Goal: Task Accomplishment & Management: Manage account settings

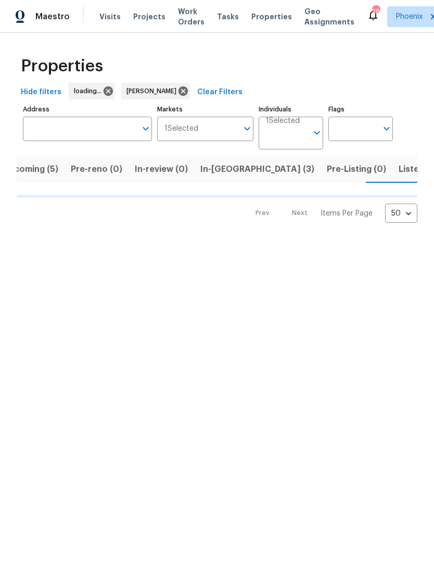
scroll to position [0, 24]
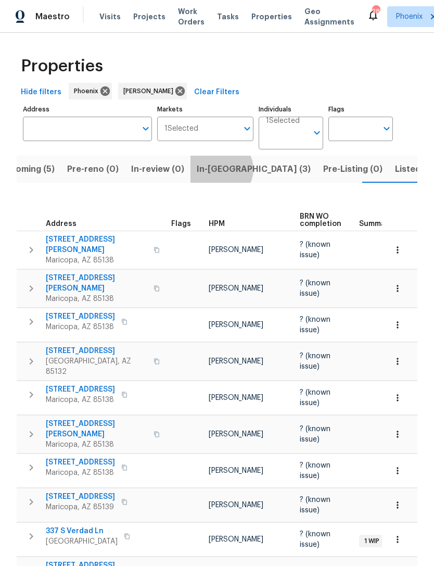
click at [214, 176] on span "In-reno (3)" at bounding box center [254, 169] width 114 height 15
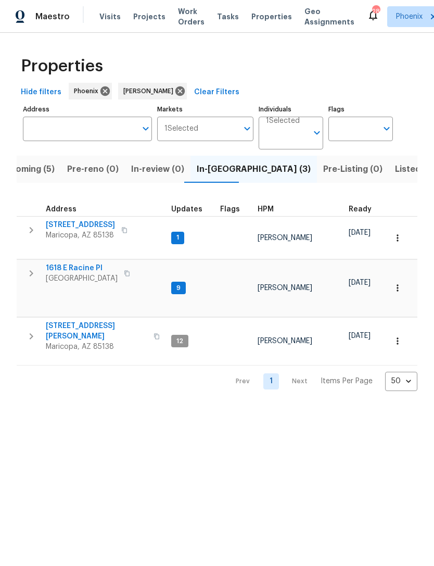
click at [55, 230] on span "44507 W Palo Abeto Dr" at bounding box center [80, 225] width 69 height 10
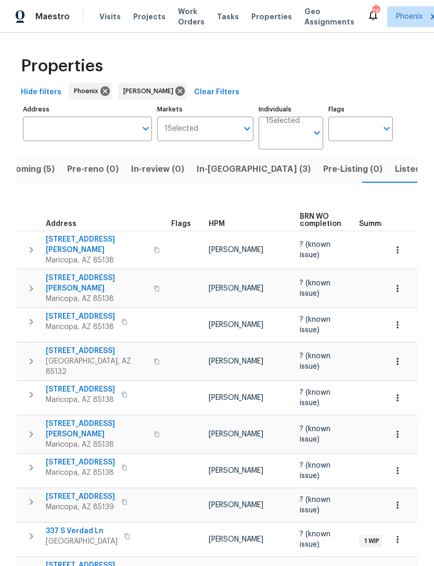
click at [395, 175] on span "Listed (16)" at bounding box center [416, 169] width 43 height 15
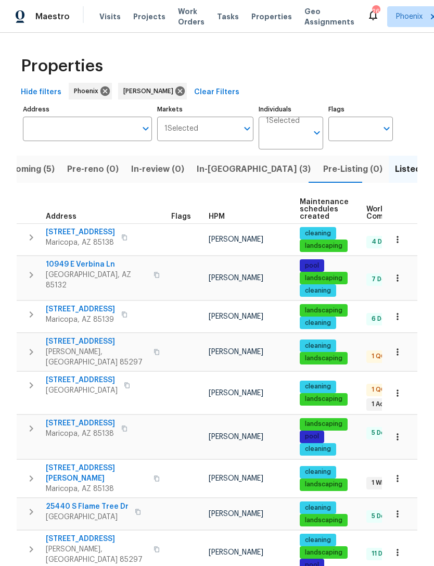
click at [218, 176] on span "In-reno (3)" at bounding box center [254, 169] width 114 height 15
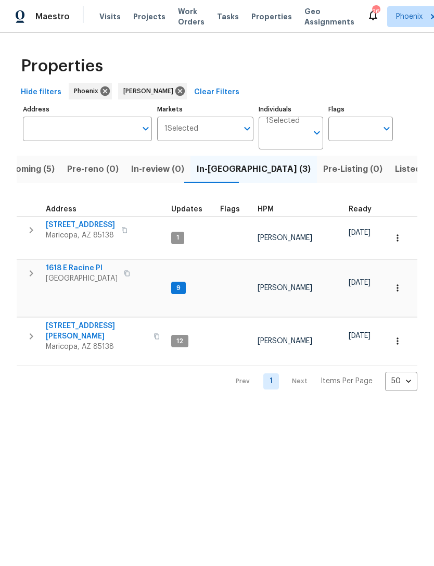
click at [66, 271] on span "1618 E Racine Pl" at bounding box center [82, 268] width 72 height 10
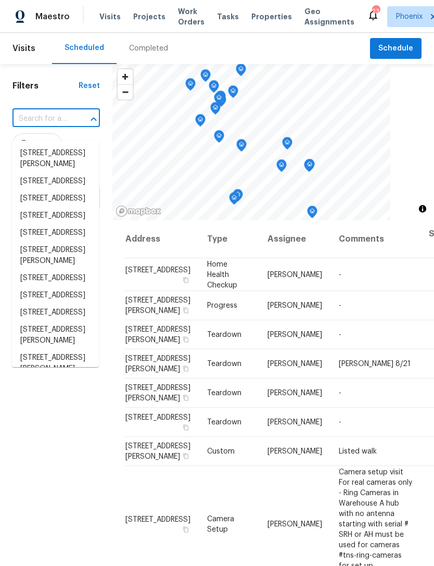
click at [38, 127] on input "text" at bounding box center [41, 119] width 58 height 16
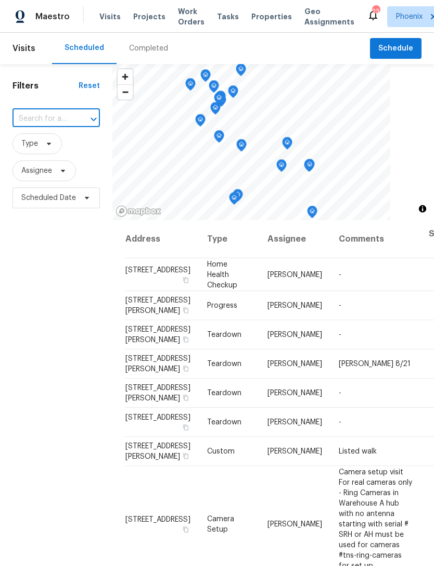
type input "44507 W"
click at [44, 160] on li "44507 W Palo Abeto Dr, Maricopa, AZ 85138" at bounding box center [55, 153] width 87 height 17
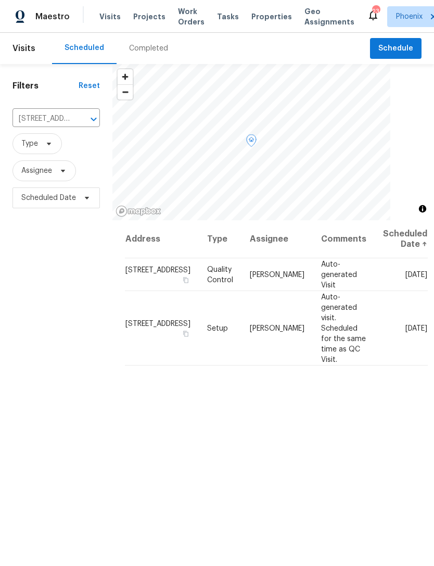
click at [0, 0] on icon at bounding box center [0, 0] width 0 height 0
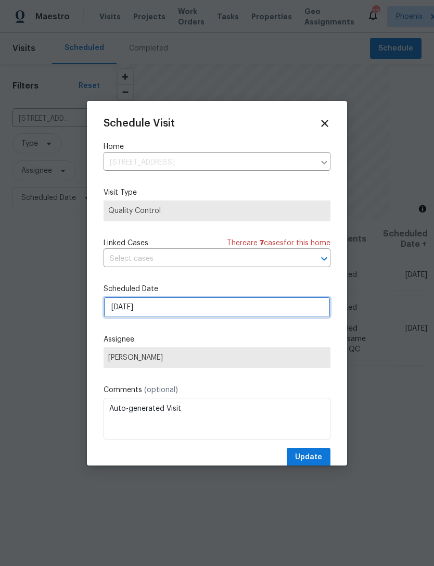
click at [208, 304] on input "9/3/2025" at bounding box center [217, 307] width 227 height 21
select select "8"
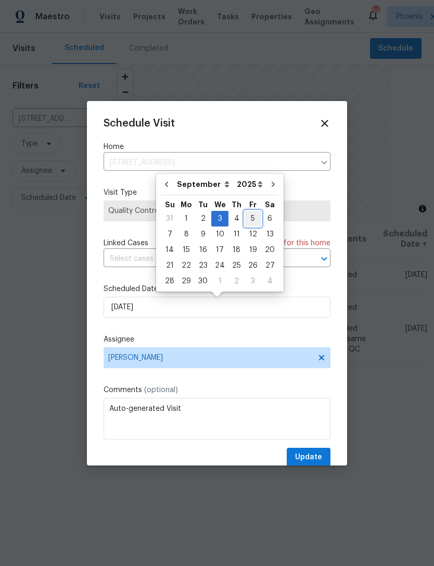
click at [246, 212] on div "5" at bounding box center [253, 218] width 17 height 15
type input "9/5/2025"
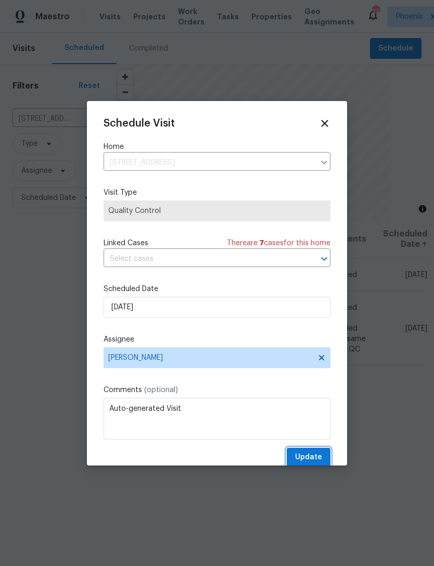
click at [314, 454] on span "Update" at bounding box center [308, 457] width 27 height 13
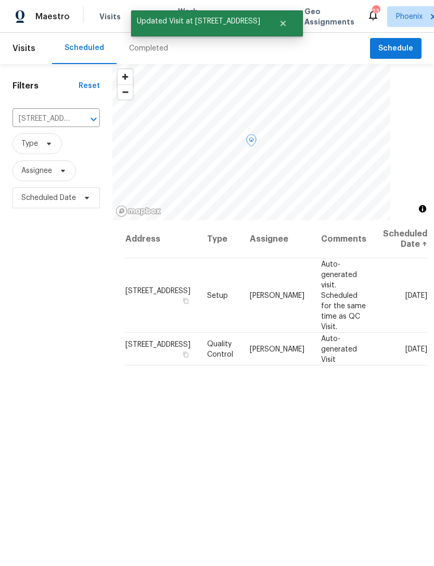
click at [0, 0] on icon at bounding box center [0, 0] width 0 height 0
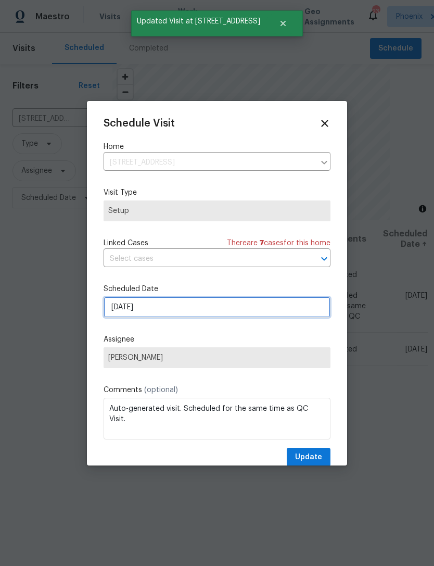
click at [216, 309] on input "9/3/2025" at bounding box center [217, 307] width 227 height 21
select select "8"
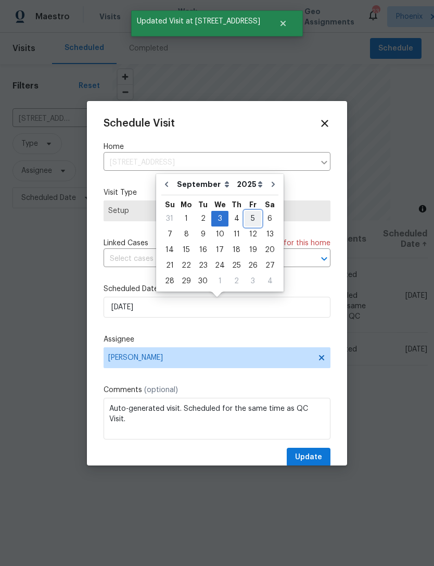
click at [249, 216] on div "5" at bounding box center [253, 218] width 17 height 15
type input "9/5/2025"
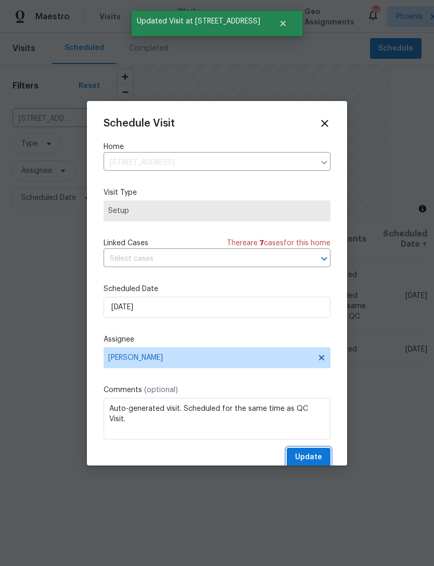
click at [316, 456] on span "Update" at bounding box center [308, 457] width 27 height 13
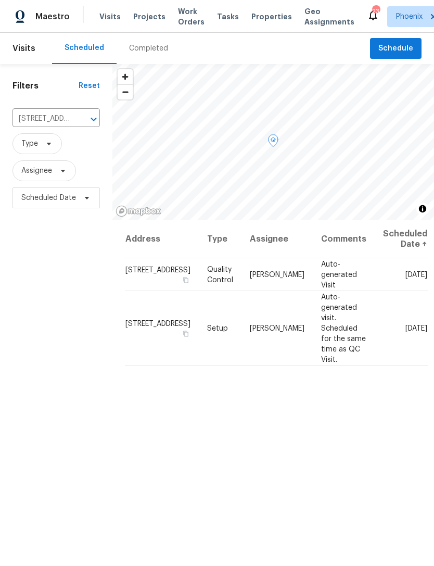
click at [0, 0] on icon at bounding box center [0, 0] width 0 height 0
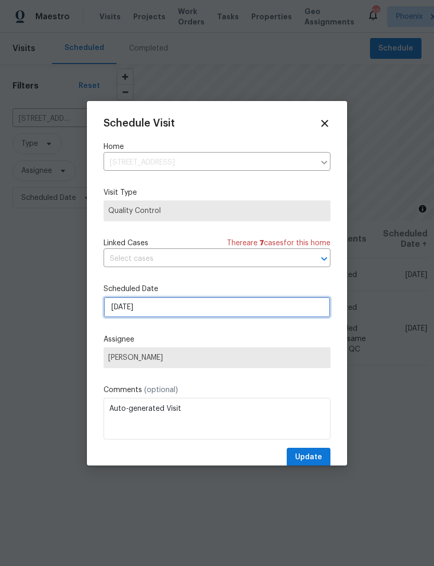
click at [240, 309] on input "9/5/2025" at bounding box center [217, 307] width 227 height 21
select select "8"
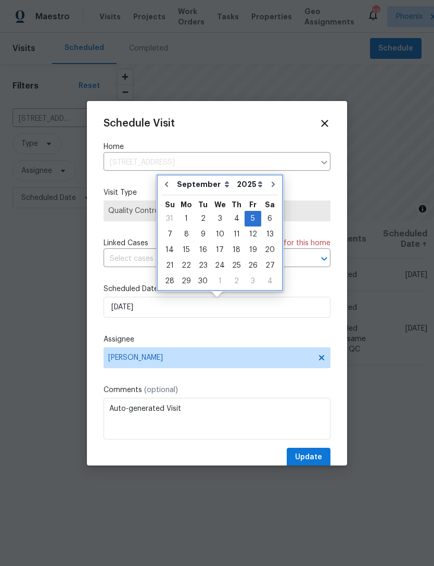
click at [167, 179] on button "Go to previous month" at bounding box center [167, 184] width 16 height 21
type input "[DATE]"
select select "7"
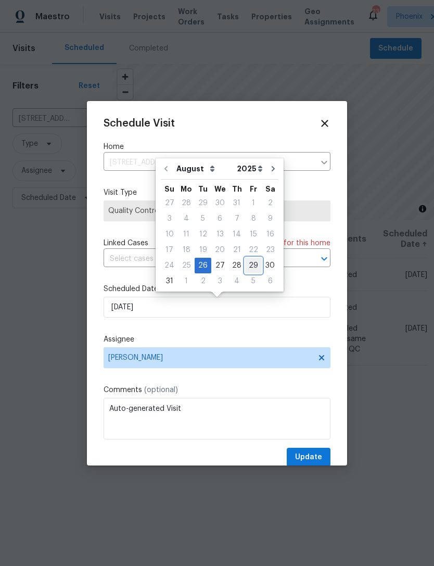
click at [251, 261] on div "29" at bounding box center [253, 265] width 17 height 15
type input "8/29/2025"
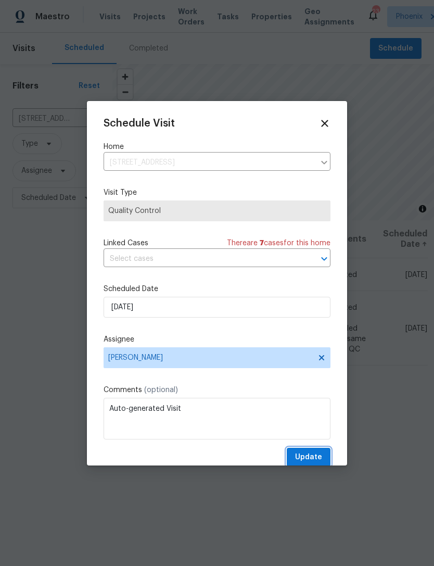
click at [311, 464] on span "Update" at bounding box center [308, 457] width 27 height 13
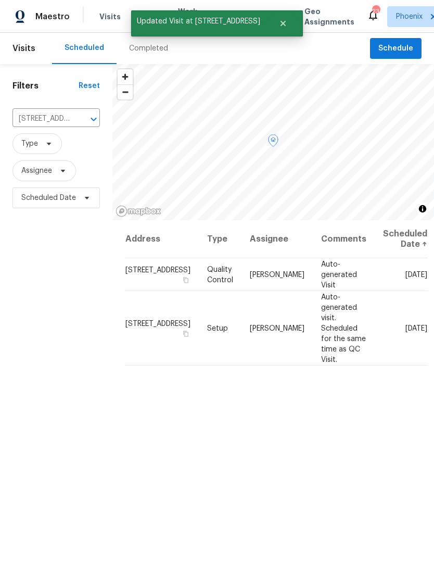
click at [0, 0] on icon at bounding box center [0, 0] width 0 height 0
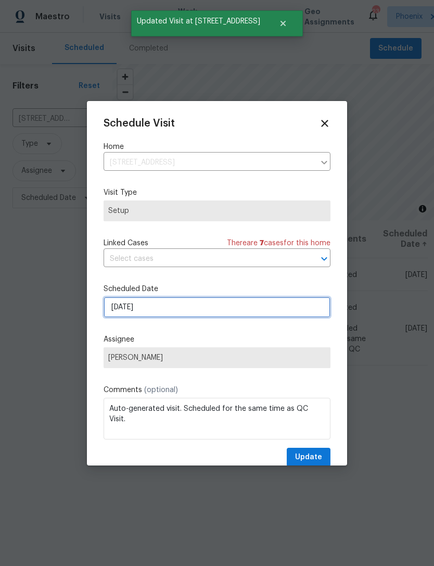
click at [239, 305] on input "9/5/2025" at bounding box center [217, 307] width 227 height 21
select select "8"
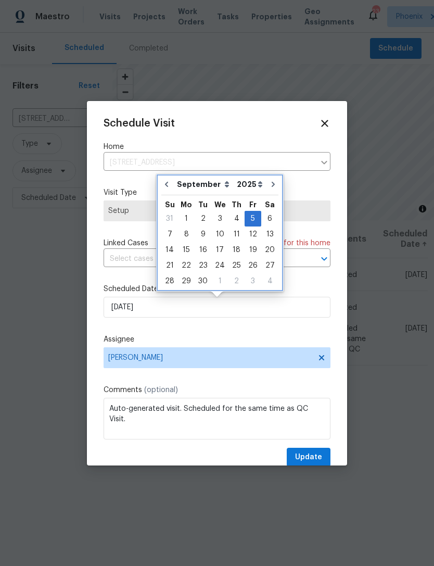
click at [166, 183] on icon "Go to previous month" at bounding box center [166, 184] width 3 height 5
type input "[DATE]"
select select "7"
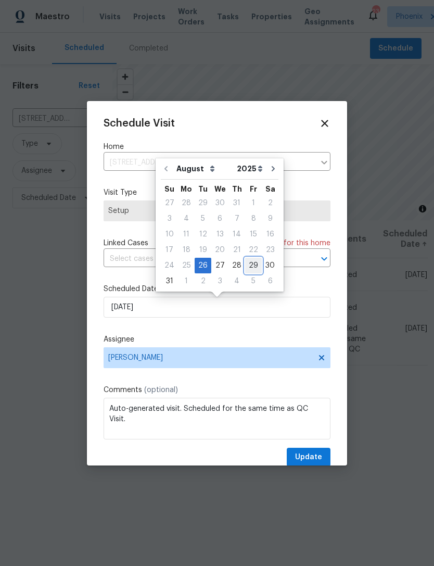
click at [249, 260] on div "29" at bounding box center [253, 265] width 17 height 15
type input "8/29/2025"
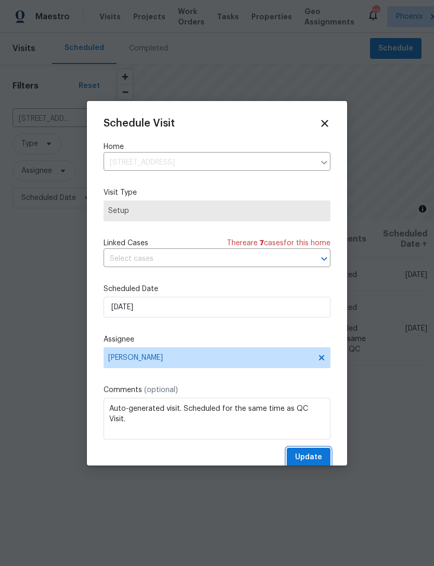
click at [317, 458] on span "Update" at bounding box center [308, 457] width 27 height 13
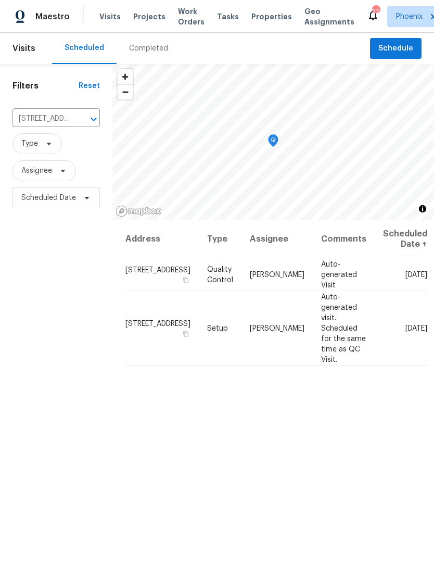
click at [81, 124] on icon "Clear" at bounding box center [80, 119] width 10 height 10
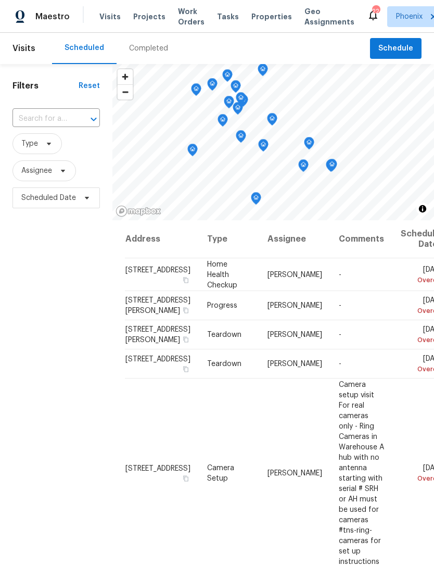
click at [57, 123] on input "text" at bounding box center [41, 119] width 58 height 16
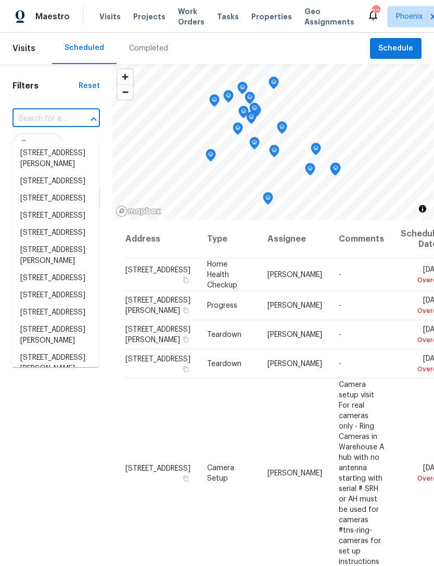
click at [47, 127] on input "text" at bounding box center [41, 119] width 58 height 16
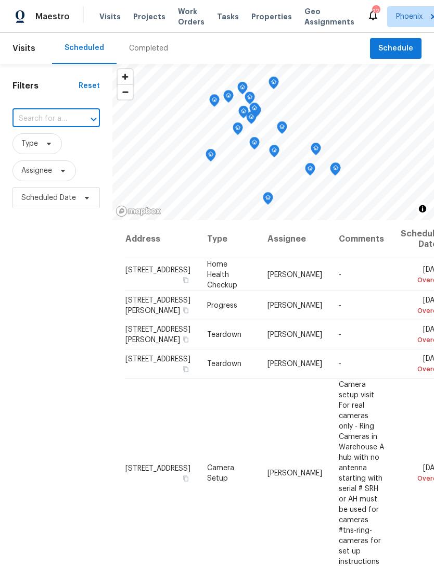
paste input "45997 W Windmill Dr, Maricopa, AZ 85139"
type input "45997 W Windmill Dr, Maricopa, AZ 85139"
click at [50, 162] on li "45997 W Windmill Dr, Maricopa, AZ 85139" at bounding box center [55, 153] width 87 height 17
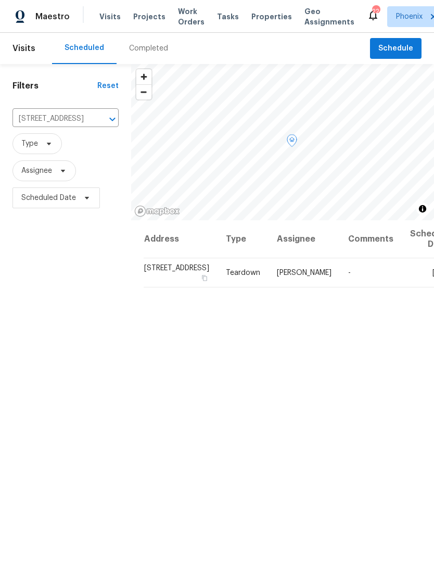
click at [0, 0] on icon at bounding box center [0, 0] width 0 height 0
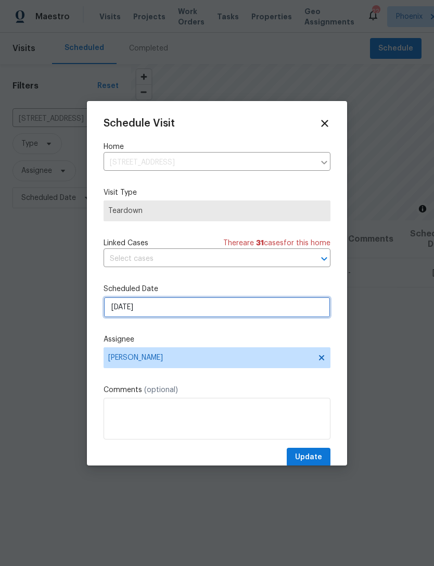
click at [206, 303] on input "9/1/2025" at bounding box center [217, 307] width 227 height 21
select select "8"
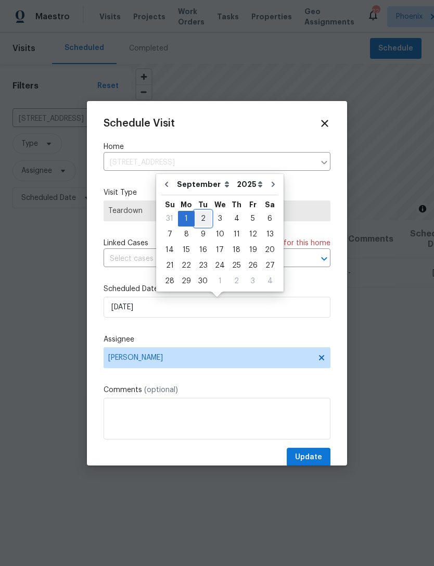
click at [201, 211] on div "2" at bounding box center [203, 219] width 17 height 16
type input "9/2/2025"
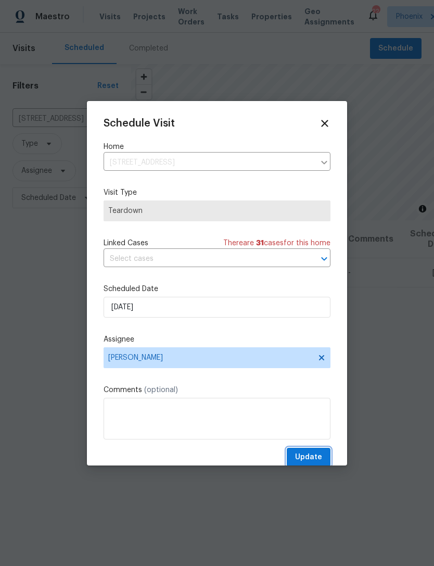
click at [313, 458] on span "Update" at bounding box center [308, 457] width 27 height 13
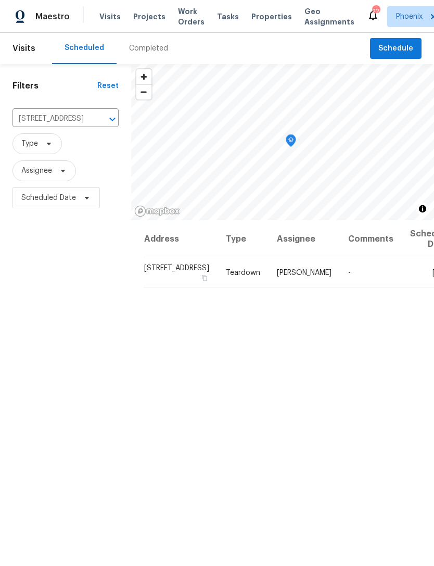
click at [94, 124] on icon "Clear" at bounding box center [99, 119] width 10 height 10
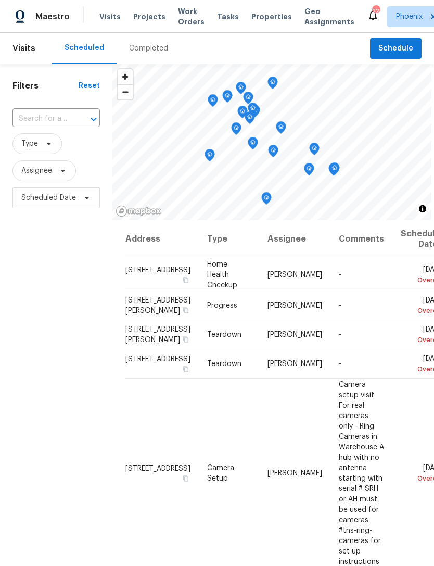
click at [38, 127] on input "text" at bounding box center [41, 119] width 58 height 16
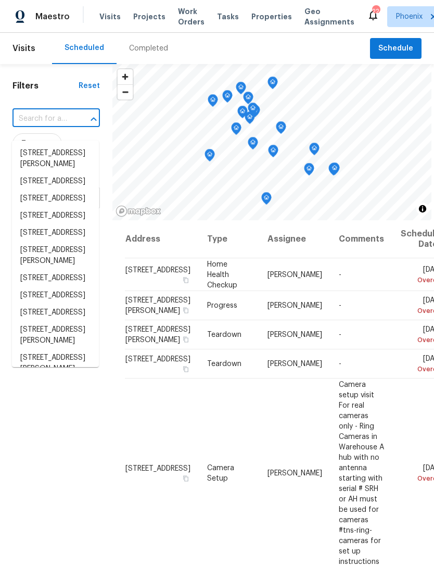
click at [30, 127] on input "text" at bounding box center [41, 119] width 58 height 16
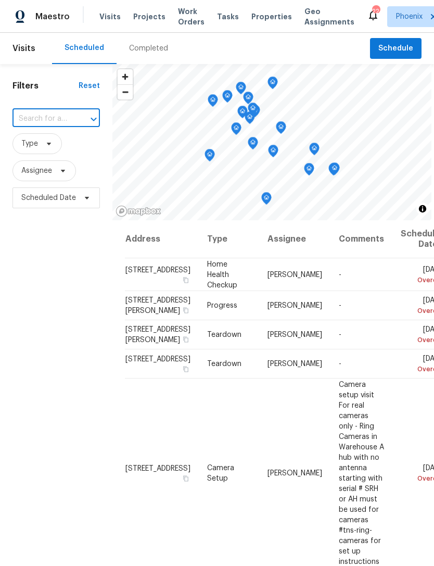
paste input "44271 W Oster Dr, Maricopa, AZ 85138"
type input "44271 W Oster Dr, Maricopa, AZ 85138"
click at [45, 162] on li "44271 W Oster Dr, Maricopa, AZ 85138" at bounding box center [55, 153] width 87 height 17
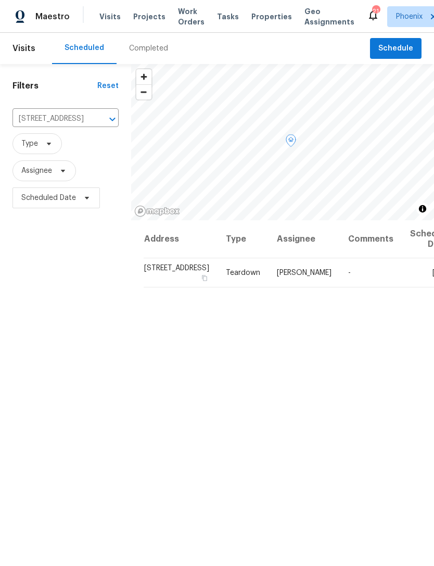
click at [0, 0] on icon at bounding box center [0, 0] width 0 height 0
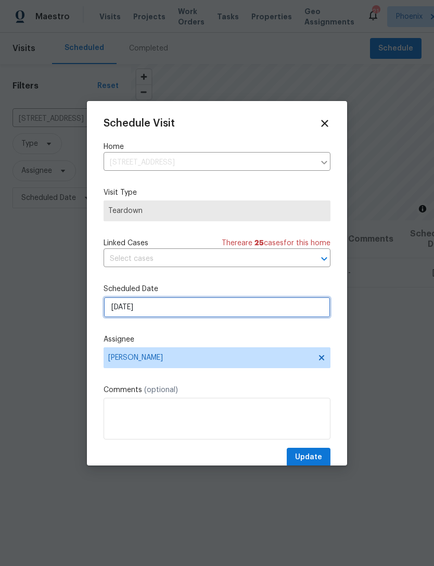
click at [249, 308] on input "9/3/2025" at bounding box center [217, 307] width 227 height 21
select select "8"
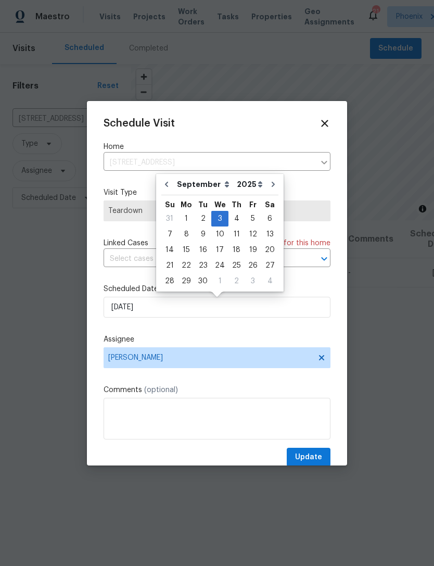
click at [285, 221] on span "Teardown" at bounding box center [217, 210] width 227 height 21
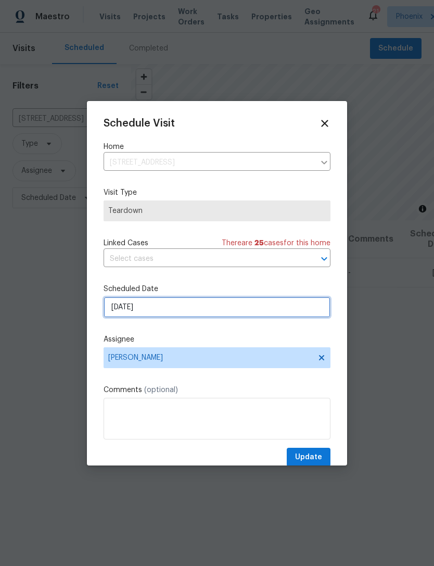
click at [205, 311] on input "9/3/2025" at bounding box center [217, 307] width 227 height 21
select select "8"
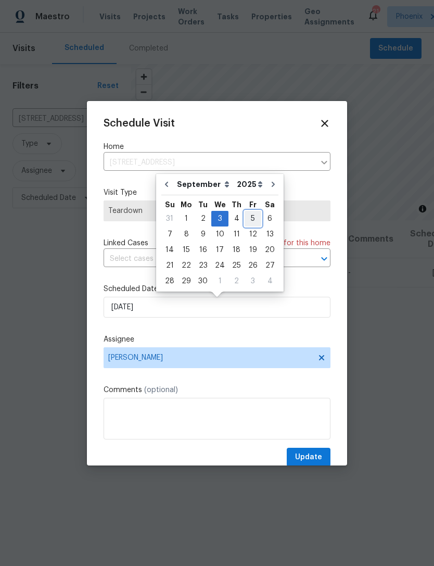
click at [247, 215] on div "5" at bounding box center [253, 218] width 17 height 15
type input "9/5/2025"
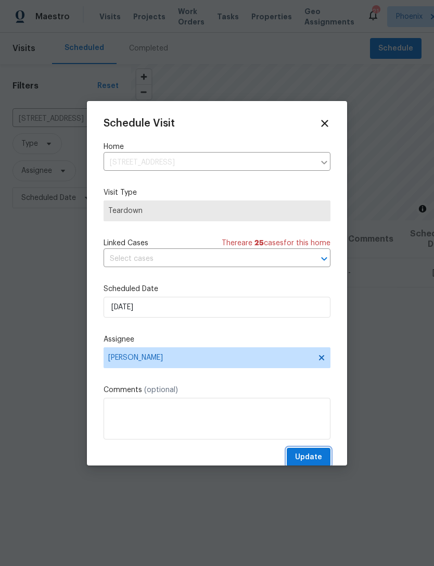
click at [317, 460] on span "Update" at bounding box center [308, 457] width 27 height 13
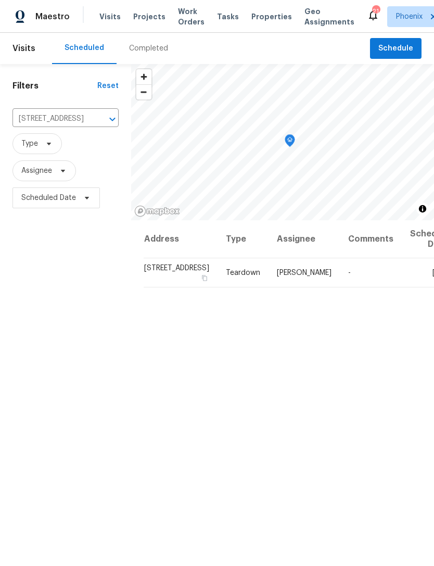
click at [94, 124] on icon "Clear" at bounding box center [99, 119] width 10 height 10
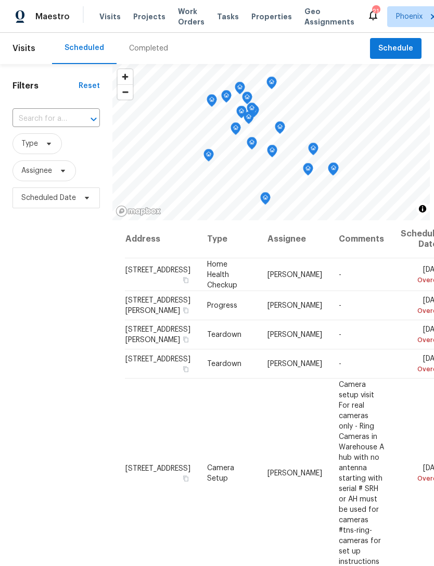
click at [48, 126] on input "text" at bounding box center [41, 119] width 58 height 16
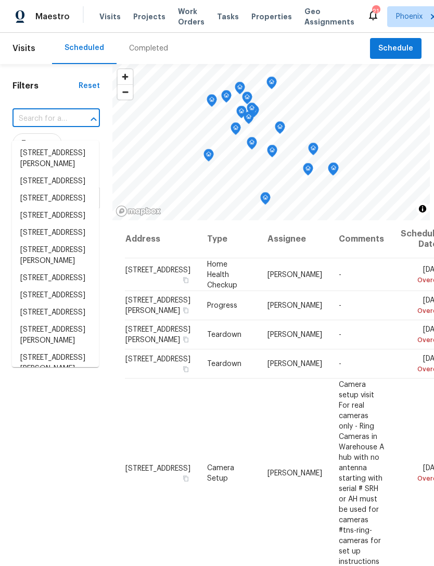
click at [47, 123] on input "text" at bounding box center [41, 119] width 58 height 16
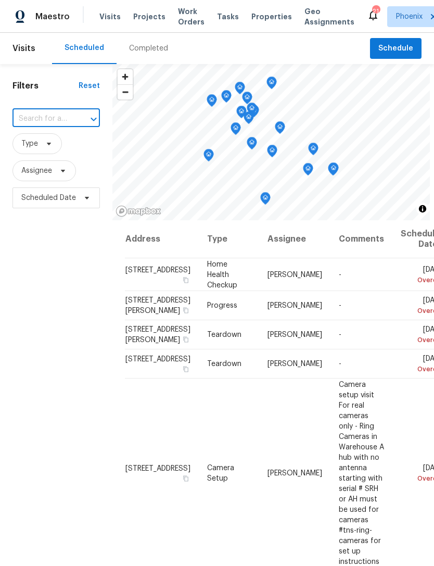
paste input "40015 W Coltin Way, Maricopa, AZ 85138"
type input "40015 W Coltin Way, Maricopa, AZ 85138"
click at [42, 162] on li "40015 W Coltin Way, Maricopa, AZ 85138" at bounding box center [55, 153] width 87 height 17
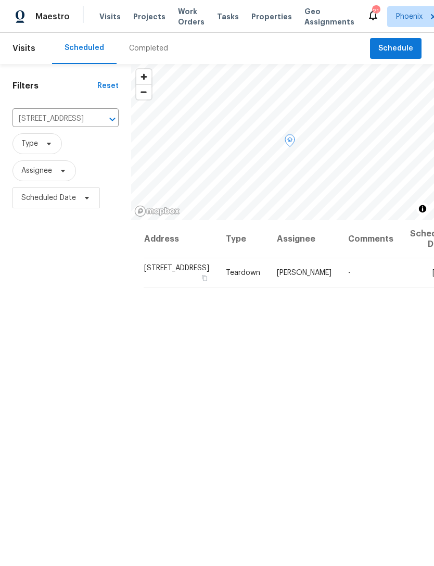
click at [0, 0] on icon at bounding box center [0, 0] width 0 height 0
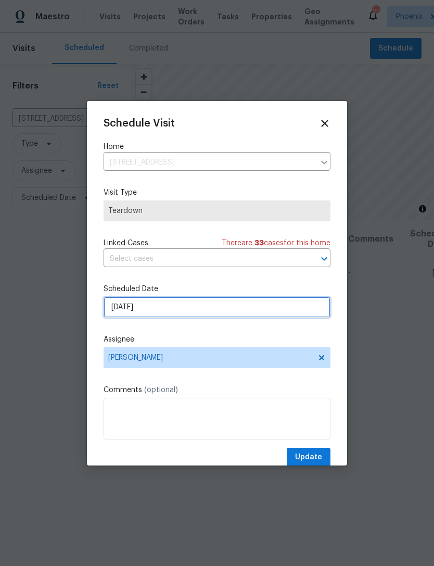
click at [216, 310] on input "9/3/2025" at bounding box center [217, 307] width 227 height 21
select select "8"
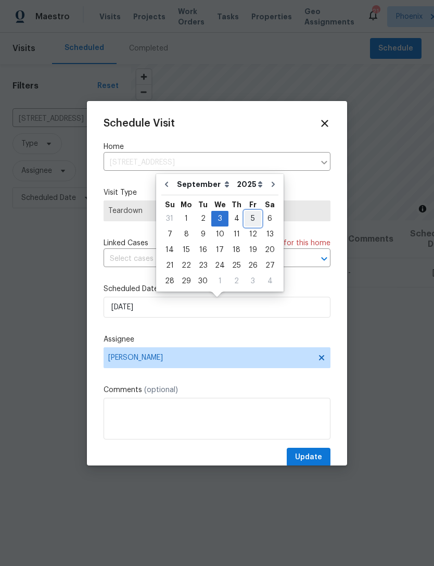
click at [247, 214] on div "5" at bounding box center [253, 218] width 17 height 15
type input "9/5/2025"
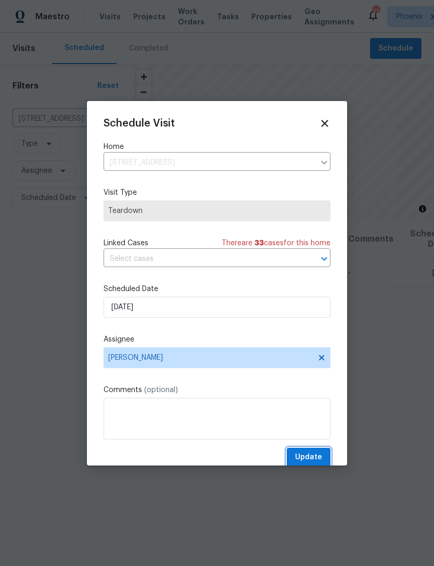
click at [316, 460] on span "Update" at bounding box center [308, 457] width 27 height 13
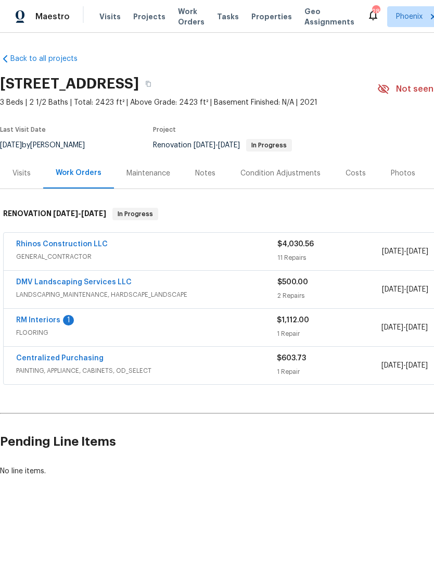
click at [40, 324] on link "RM Interiors" at bounding box center [38, 319] width 44 height 7
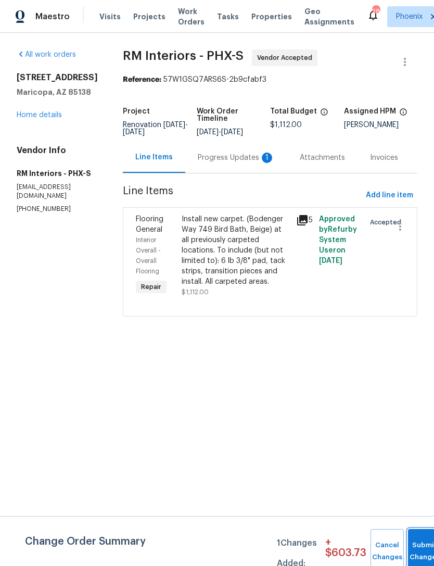
click at [426, 549] on button "Submit Changes" at bounding box center [424, 551] width 33 height 45
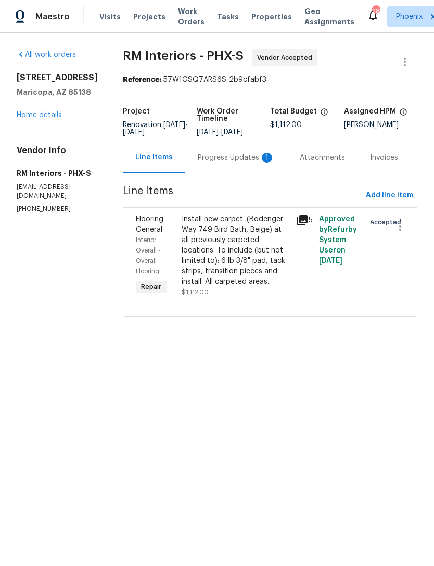
click at [262, 163] on div "1" at bounding box center [267, 157] width 10 height 10
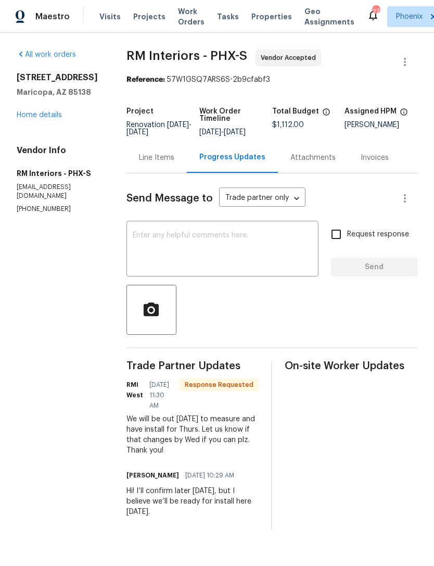
click at [210, 250] on textarea at bounding box center [223, 250] width 180 height 36
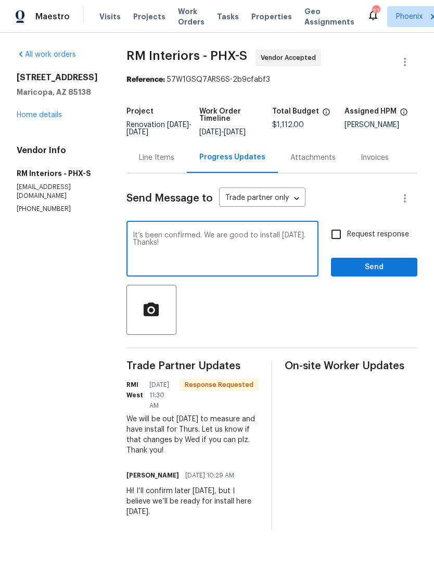
type textarea "It’s been confirmed. We are good to install on Thursday. Thanks!"
click at [394, 272] on span "Send" at bounding box center [374, 267] width 70 height 13
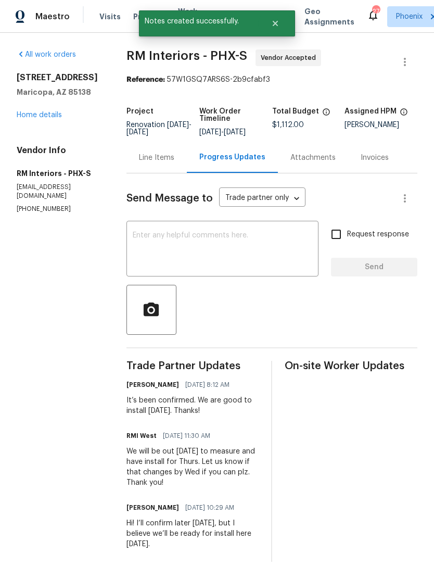
click at [31, 119] on link "Home details" at bounding box center [39, 114] width 45 height 7
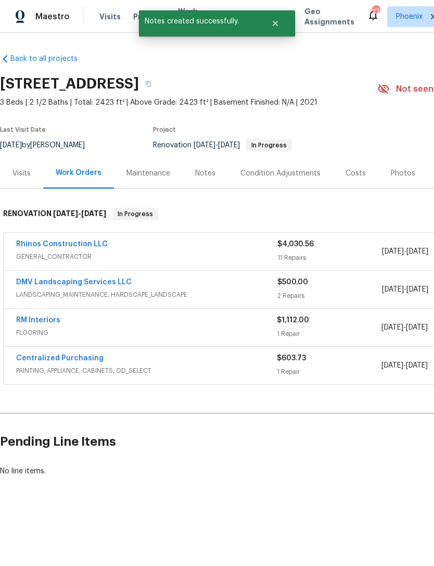
click at [105, 286] on link "DMV Landscaping Services LLC" at bounding box center [74, 281] width 116 height 7
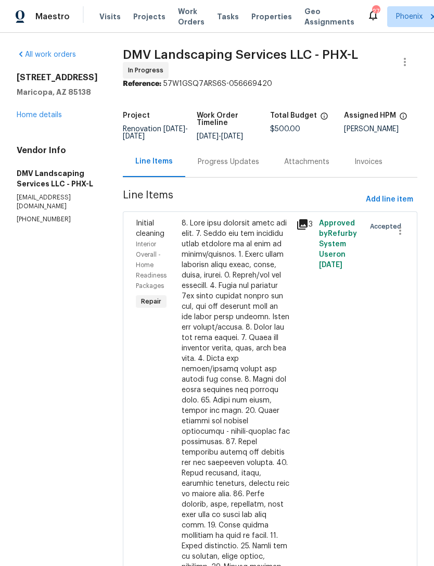
click at [239, 167] on div "Progress Updates" at bounding box center [228, 162] width 61 height 10
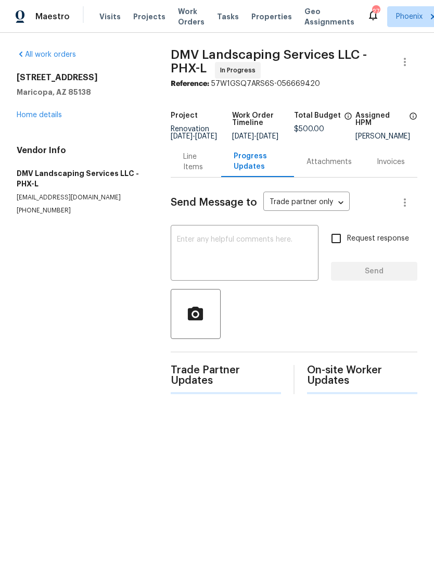
click at [232, 256] on textarea at bounding box center [244, 254] width 135 height 36
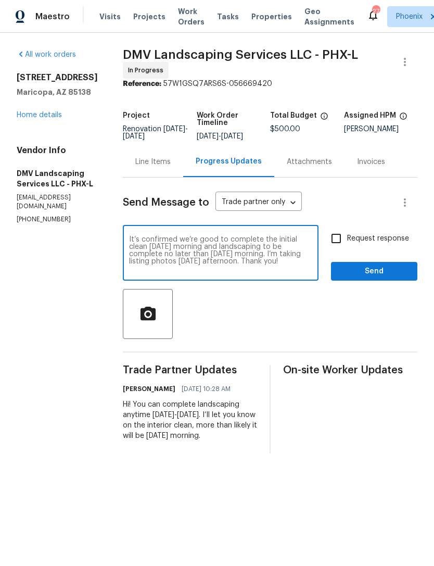
type textarea "It’s confirmed we’re good to complete the initial clean on Friday morning and l…"
click at [387, 278] on span "Send" at bounding box center [374, 271] width 70 height 13
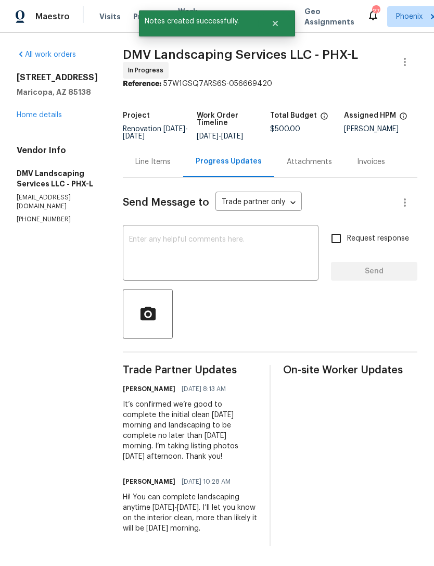
click at [26, 119] on link "Home details" at bounding box center [39, 114] width 45 height 7
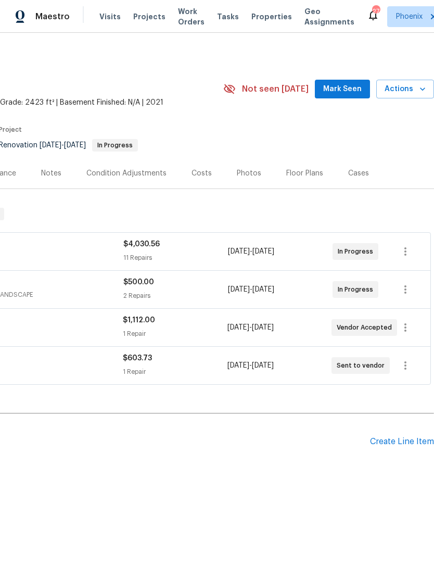
scroll to position [0, 154]
click at [352, 96] on span "Mark Seen" at bounding box center [342, 89] width 39 height 13
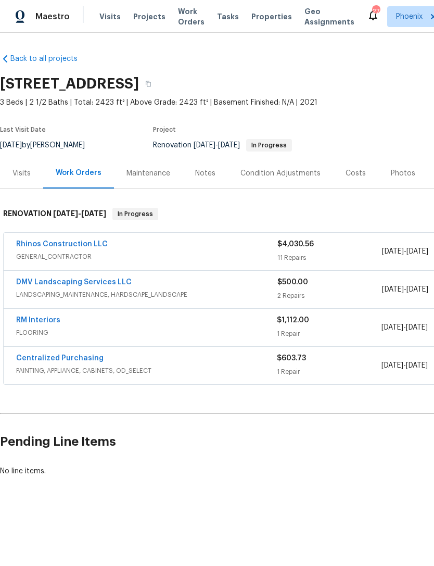
scroll to position [0, 0]
click at [210, 179] on div "Notes" at bounding box center [205, 173] width 20 height 10
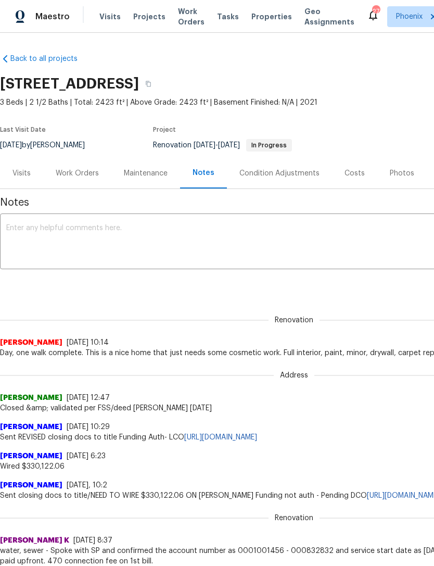
click at [157, 248] on textarea at bounding box center [294, 242] width 576 height 36
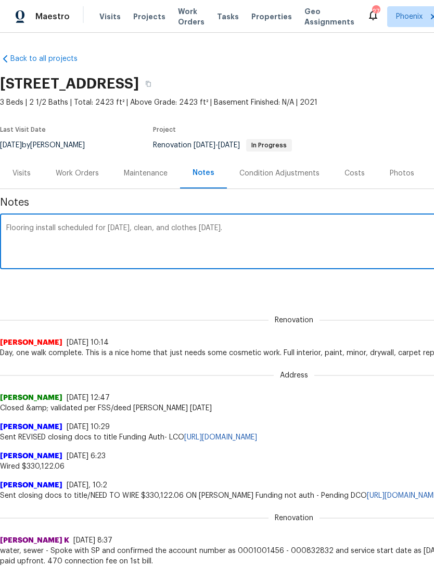
click at [234, 254] on textarea "Flooring install scheduled for Thursday, clean, and clothes on Friday." at bounding box center [294, 242] width 576 height 36
click at [190, 236] on textarea "Flooring install scheduled for Thursday, clean, and clothes on Friday." at bounding box center [294, 242] width 576 height 36
type textarea "Flooring install scheduled for Thursday, clean, and close on Friday."
click at [372, 314] on div "Renovation Melissa Muralt-Ochoa 8/25/25, 10:14 Day, one walk complete. This is …" at bounding box center [294, 330] width 588 height 55
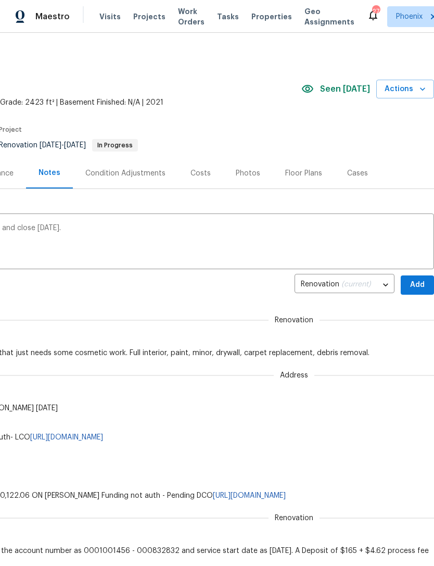
scroll to position [0, 154]
click at [412, 291] on span "Add" at bounding box center [417, 284] width 17 height 13
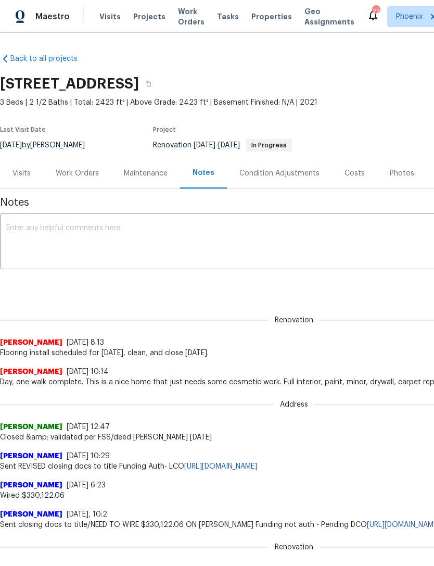
scroll to position [0, 0]
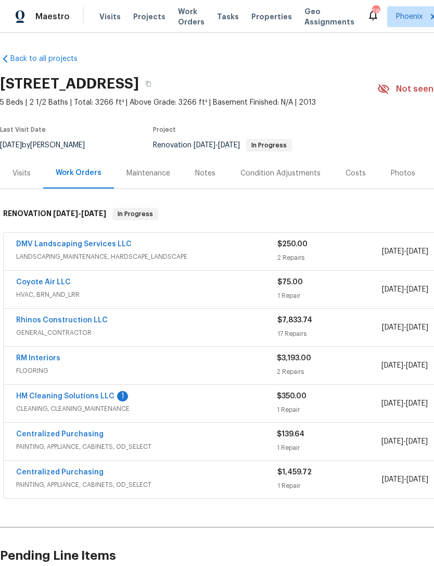
click at [97, 400] on link "HM Cleaning Solutions LLC" at bounding box center [65, 395] width 98 height 7
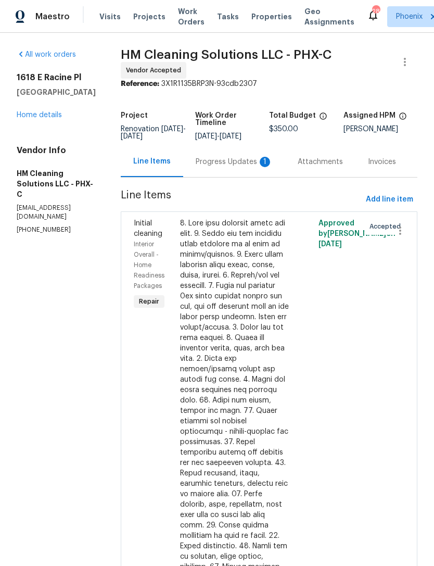
click at [234, 167] on div "Progress Updates 1" at bounding box center [234, 162] width 77 height 10
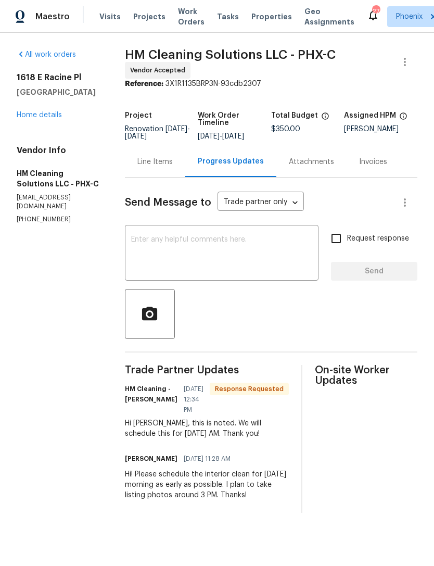
click at [232, 258] on textarea at bounding box center [221, 254] width 181 height 36
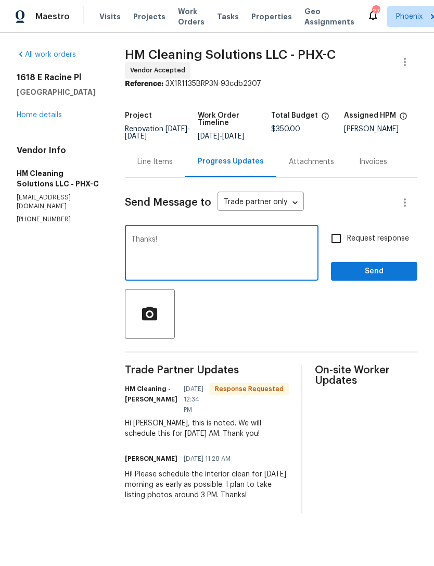
type textarea "Thanks!"
click at [387, 278] on span "Send" at bounding box center [374, 271] width 70 height 13
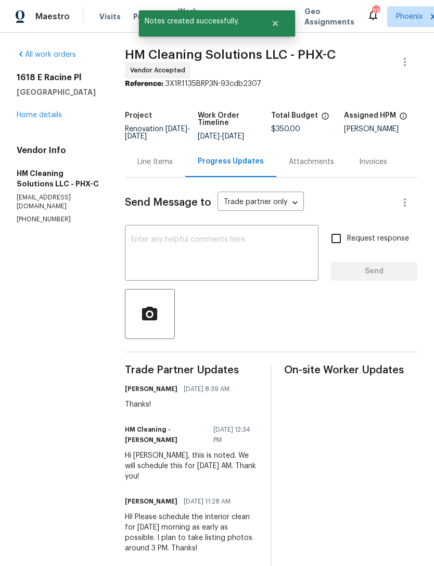
click at [46, 119] on div "[STREET_ADDRESS] Home details" at bounding box center [58, 96] width 83 height 48
click at [50, 119] on link "Home details" at bounding box center [39, 114] width 45 height 7
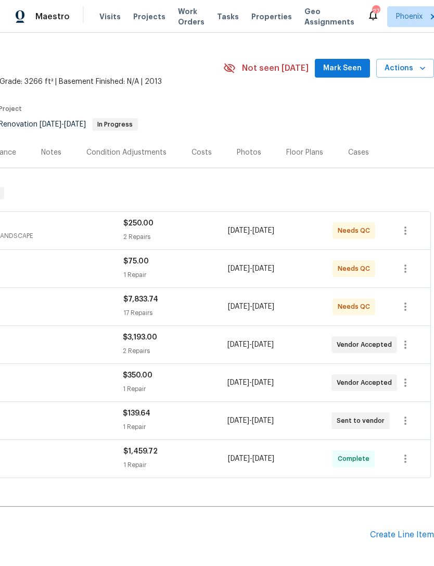
scroll to position [21, 154]
click at [347, 74] on span "Mark Seen" at bounding box center [342, 67] width 39 height 13
click at [345, 73] on span "Seen [DATE]" at bounding box center [345, 67] width 50 height 10
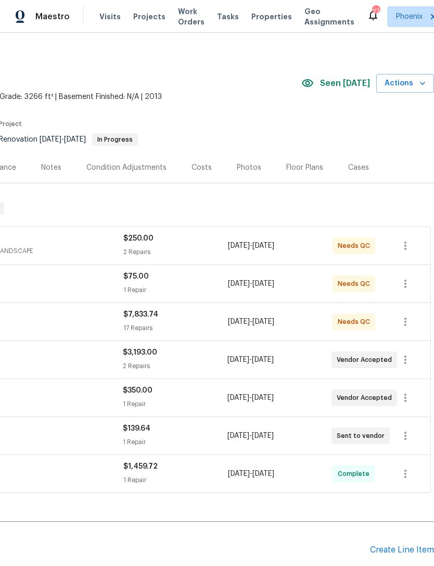
scroll to position [6, 154]
